Goal: Task Accomplishment & Management: Manage account settings

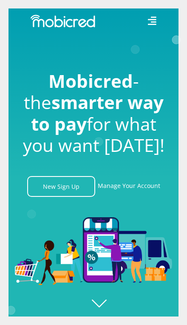
click at [154, 24] on icon at bounding box center [152, 21] width 8 height 8
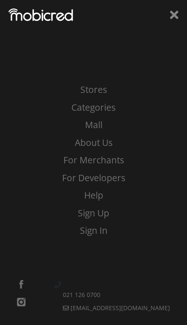
scroll to position [0, 933]
click at [173, 12] on icon at bounding box center [174, 14] width 8 height 13
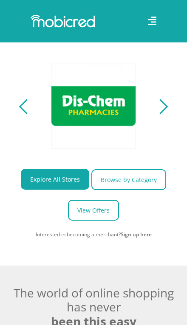
scroll to position [407, 0]
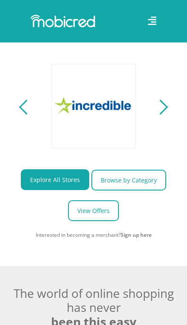
click at [162, 114] on div "Next" at bounding box center [160, 107] width 15 height 15
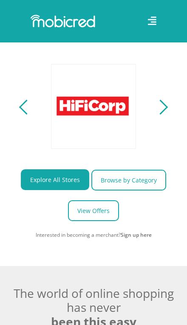
click at [159, 114] on div "Next" at bounding box center [160, 107] width 15 height 15
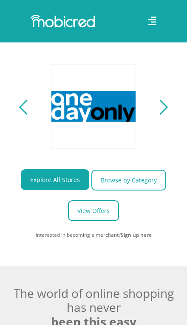
click at [160, 114] on div "Next" at bounding box center [160, 107] width 15 height 15
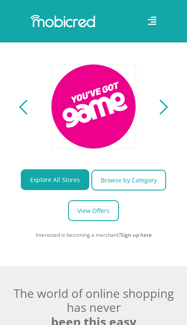
click at [159, 114] on div "Next" at bounding box center [160, 107] width 15 height 15
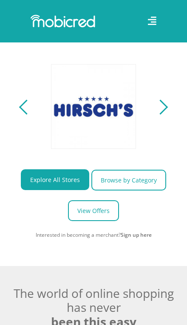
click at [159, 114] on div "Next" at bounding box center [160, 107] width 15 height 15
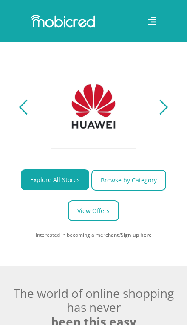
click at [156, 114] on div "Next" at bounding box center [160, 107] width 15 height 15
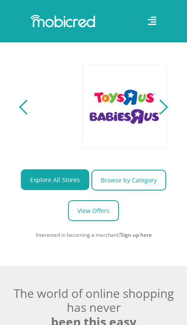
scroll to position [0, 3545]
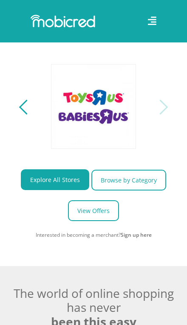
click at [157, 114] on div "Next" at bounding box center [160, 107] width 15 height 15
click at [156, 114] on div "Next" at bounding box center [160, 107] width 15 height 15
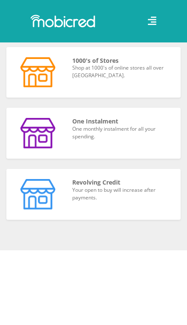
scroll to position [746, 0]
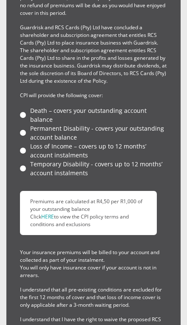
scroll to position [3090, 0]
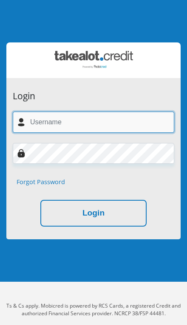
click at [88, 119] on input "text" at bounding box center [93, 122] width 161 height 21
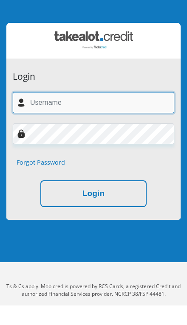
type input "[EMAIL_ADDRESS][DOMAIN_NAME]"
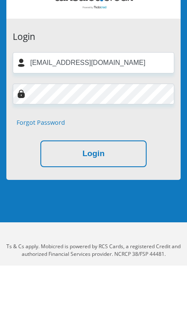
click at [119, 200] on button "Login" at bounding box center [93, 213] width 106 height 27
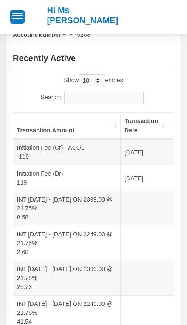
scroll to position [325, 0]
